Goal: Information Seeking & Learning: Learn about a topic

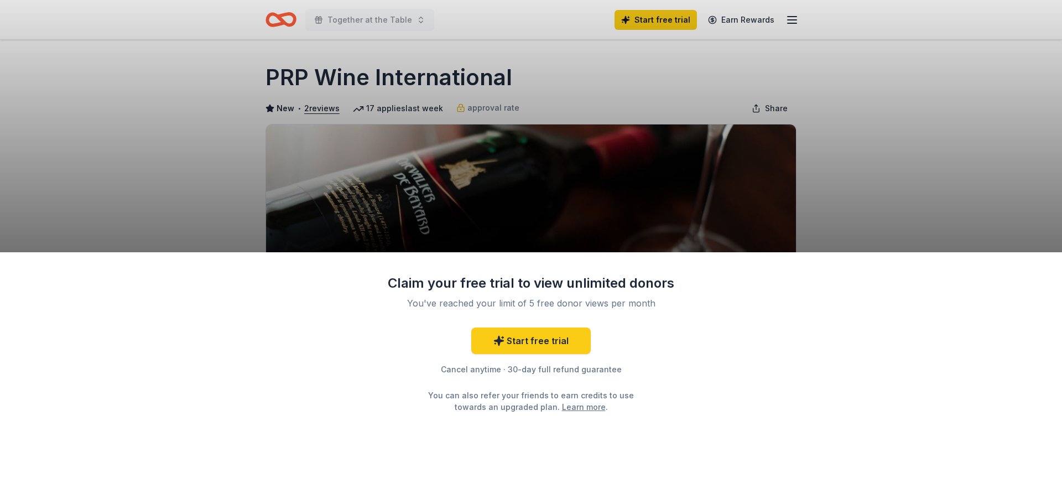
click at [726, 406] on div "Claim your free trial to view unlimited donors You've reached your limit of 5 f…" at bounding box center [531, 378] width 1062 height 252
click at [861, 131] on div "Claim your free trial to view unlimited donors You've reached your limit of 5 f…" at bounding box center [531, 252] width 1062 height 504
click at [1010, 242] on div "Claim your free trial to view unlimited donors You've reached your limit of 5 f…" at bounding box center [531, 252] width 1062 height 504
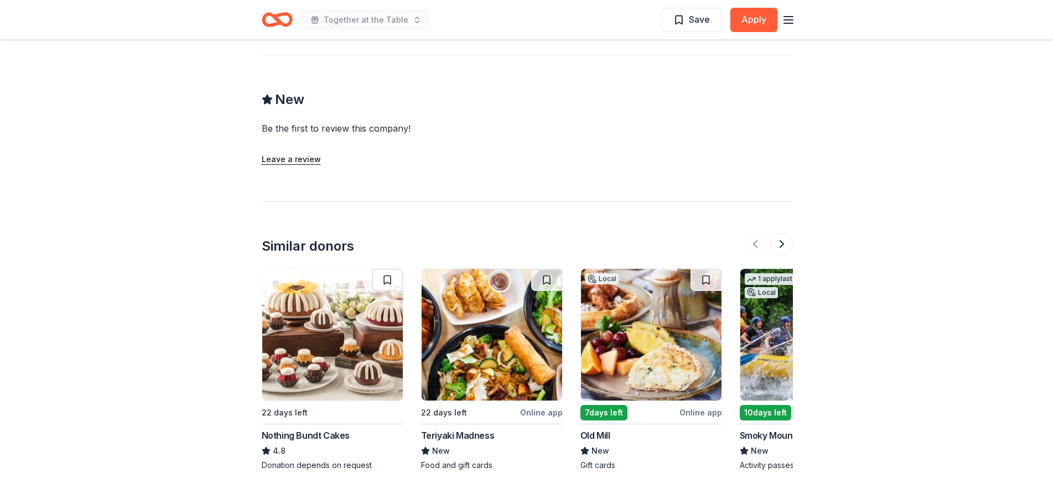
scroll to position [1162, 0]
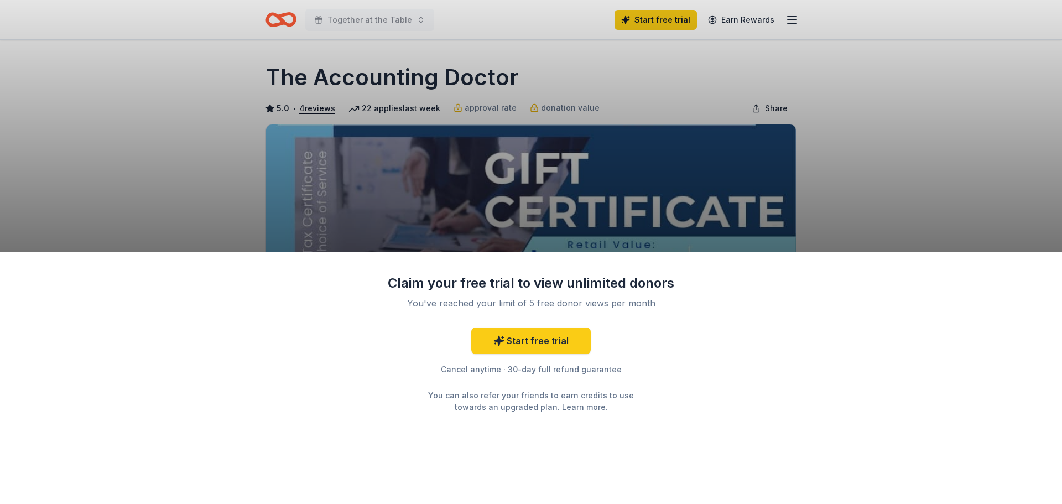
click at [666, 185] on div "Claim your free trial to view unlimited donors You've reached your limit of 5 f…" at bounding box center [531, 252] width 1062 height 504
